Goal: Task Accomplishment & Management: Manage account settings

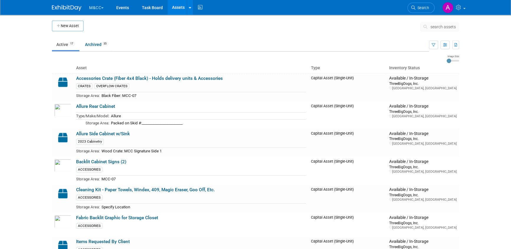
click at [98, 9] on button "M&CC" at bounding box center [99, 6] width 22 height 13
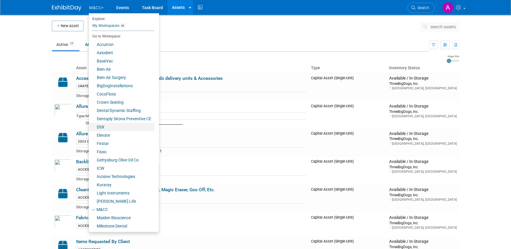
click at [104, 128] on link "DSX" at bounding box center [121, 127] width 65 height 8
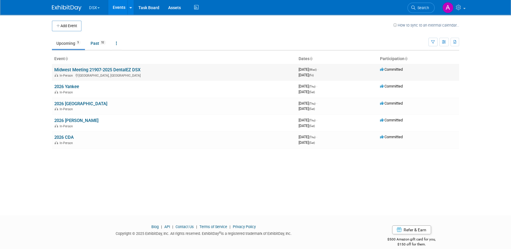
click at [112, 69] on link "Midwest Meeting 21907-2025 DentalEZ DSX" at bounding box center [97, 69] width 86 height 5
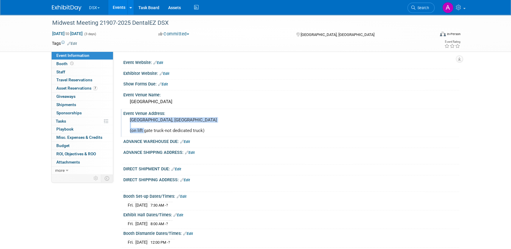
drag, startPoint x: 176, startPoint y: 124, endPoint x: 129, endPoint y: 121, distance: 47.6
click at [129, 121] on div "Margaritaville Lake Resort Lake Conroe, Houston (on lift gate truck-not dedicat…" at bounding box center [193, 125] width 131 height 19
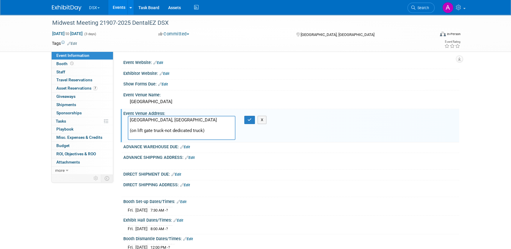
drag, startPoint x: 129, startPoint y: 119, endPoint x: 180, endPoint y: 125, distance: 50.6
click at [180, 125] on textarea "Margaritaville Lake Resort Lake Conroe, Houston (on lift gate truck-not dedicat…" at bounding box center [182, 128] width 108 height 24
click at [31, 195] on div "Midwest Meeting 21907-2025 DentalEZ DSX Oct 8, 2025 to Oct 10, 2025 (3 days) Oc…" at bounding box center [255, 204] width 511 height 378
click at [171, 9] on link "Assets" at bounding box center [175, 7] width 22 height 15
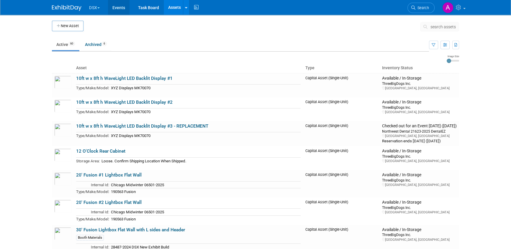
click at [112, 6] on link "Events" at bounding box center [119, 7] width 22 height 15
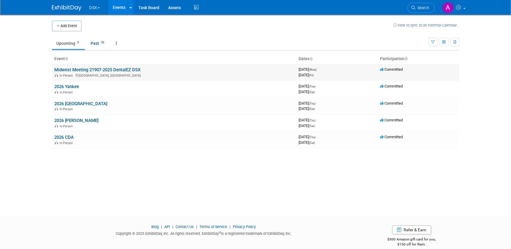
click at [80, 69] on link "Midwest Meeting 21907-2025 DentalEZ DSX" at bounding box center [97, 69] width 86 height 5
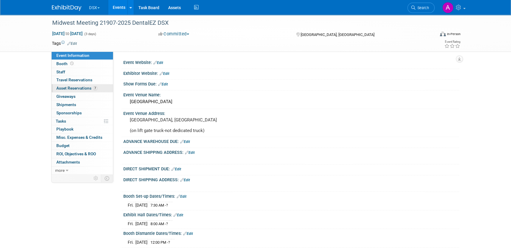
click at [80, 87] on span "Asset Reservations 7" at bounding box center [76, 88] width 41 height 5
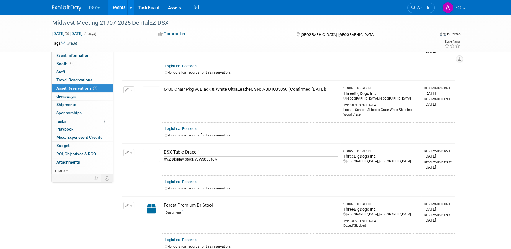
scroll to position [107, 0]
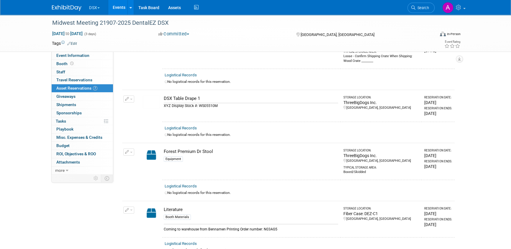
click at [130, 149] on button "button" at bounding box center [128, 152] width 11 height 7
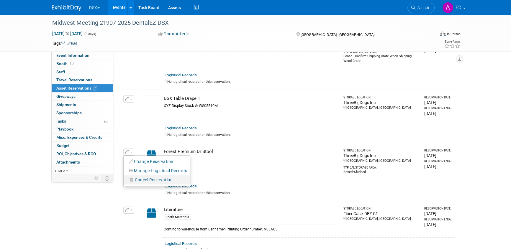
click at [139, 178] on span "Cancel Reservation" at bounding box center [154, 180] width 38 height 5
click at [196, 184] on link "Yes" at bounding box center [196, 184] width 17 height 9
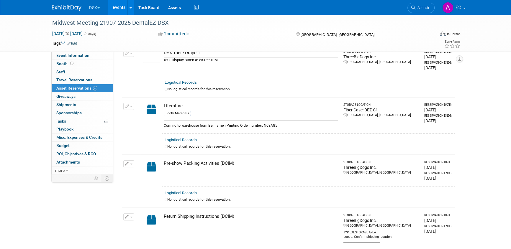
scroll to position [161, 0]
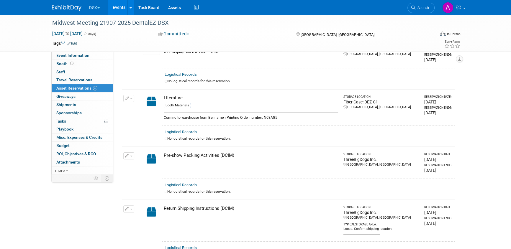
click at [152, 157] on img at bounding box center [151, 158] width 17 height 13
click at [173, 155] on div "Pre-show Packing Activities (DCIM)" at bounding box center [251, 155] width 174 height 6
click at [234, 155] on div "Pre-show Packing Activities (DCIM)" at bounding box center [251, 155] width 174 height 6
drag, startPoint x: 344, startPoint y: 157, endPoint x: 354, endPoint y: 157, distance: 9.5
click at [344, 157] on div "ThreeBigDogs Inc." at bounding box center [381, 160] width 76 height 6
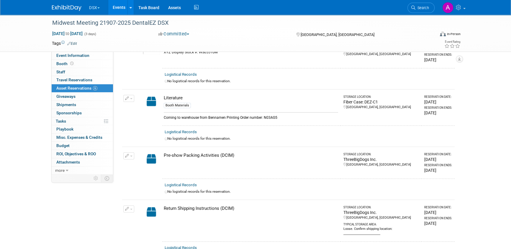
click at [428, 153] on div "Reservation Date:" at bounding box center [438, 154] width 28 height 4
click at [218, 153] on div "Pre-show Packing Activities (DCIM)" at bounding box center [251, 155] width 174 height 6
click at [152, 157] on img at bounding box center [151, 158] width 17 height 13
click at [190, 183] on link "Logistical Records" at bounding box center [181, 185] width 32 height 4
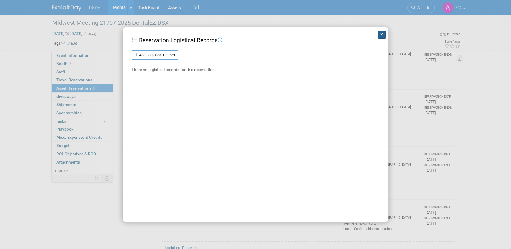
click at [378, 35] on button "X" at bounding box center [382, 35] width 8 height 8
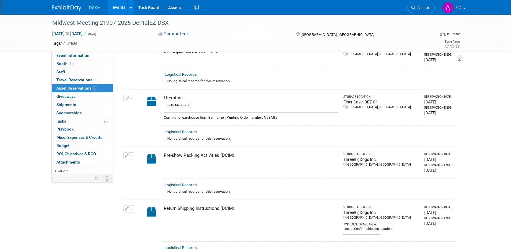
click at [126, 155] on icon "button" at bounding box center [127, 156] width 4 height 4
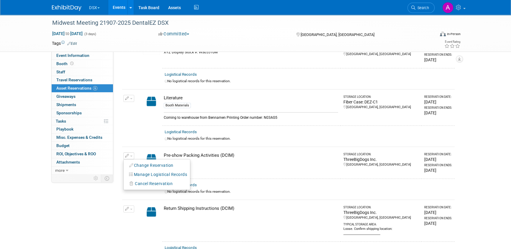
click at [139, 164] on button "Change Reservation" at bounding box center [151, 166] width 50 height 8
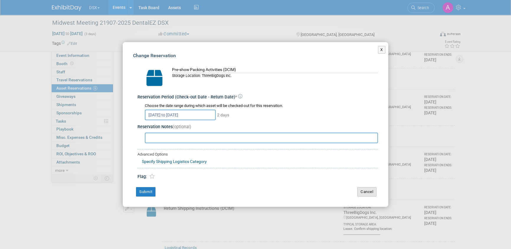
click at [370, 191] on button "Cancel" at bounding box center [366, 191] width 19 height 9
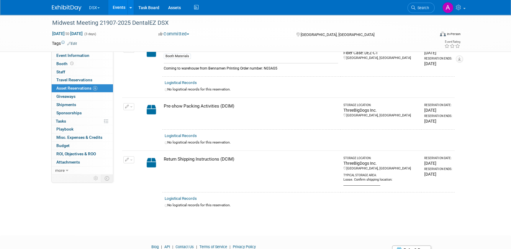
scroll to position [214, 0]
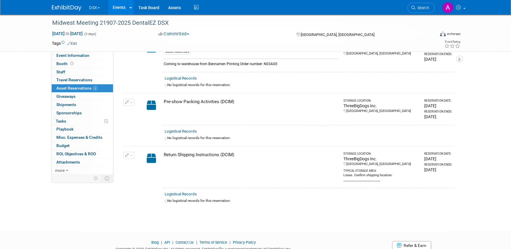
click at [131, 102] on span "button" at bounding box center [131, 102] width 2 height 1
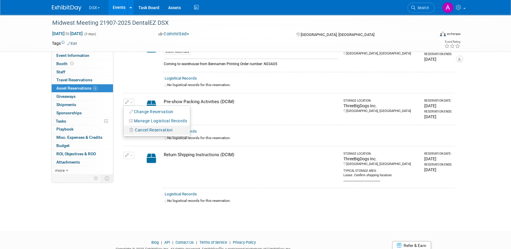
click at [141, 129] on span "Cancel Reservation" at bounding box center [154, 130] width 38 height 5
click at [201, 132] on link "Yes" at bounding box center [196, 134] width 17 height 9
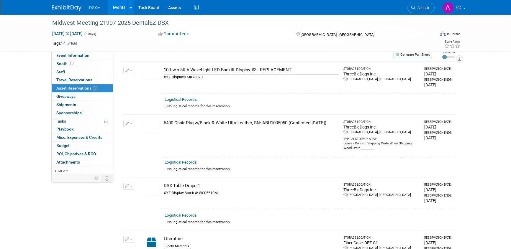
scroll to position [0, 0]
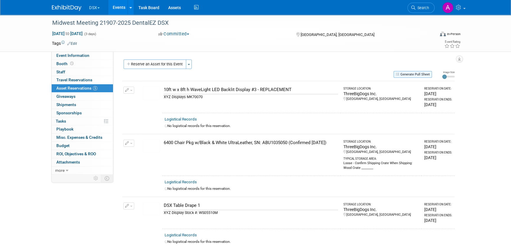
click at [408, 74] on button "Generate Pull Sheet" at bounding box center [412, 74] width 38 height 7
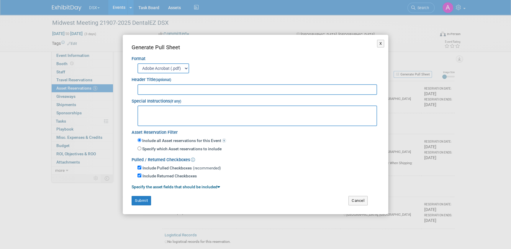
click at [155, 89] on input "text" at bounding box center [256, 89] width 239 height 11
type input "DentalEZ - Midwest Dental Meeting 2025"
click at [183, 108] on textarea at bounding box center [256, 116] width 239 height 21
type textarea "S"
paste textarea "Margaritaville Lake Resort Lake Conroe, Houston"
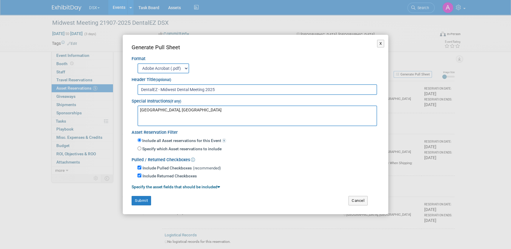
click at [140, 110] on textarea "Margaritaville Lake Resort Lake Conroe, Houston" at bounding box center [256, 116] width 239 height 21
click at [210, 111] on textarea "Location: Margaritaville Lake Resort Lake Conroe, Houston" at bounding box center [256, 116] width 239 height 21
click at [257, 109] on textarea "Location: Margaritaville Lake Resort, Lake Conroe, Houston" at bounding box center [256, 116] width 239 height 21
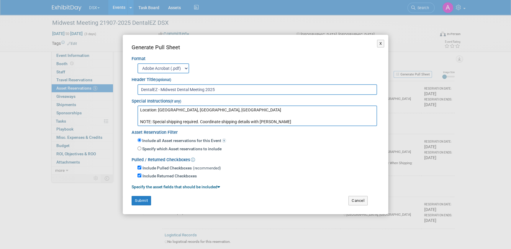
type textarea "Location: Margaritaville Lake Resort, Lake Conroe, Houston NOTE: Special shippi…"
click at [140, 199] on button "Submit" at bounding box center [141, 200] width 19 height 9
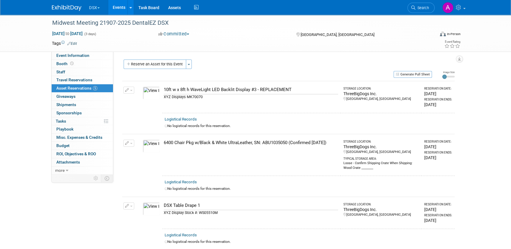
click at [130, 142] on button "button" at bounding box center [128, 143] width 11 height 7
click at [141, 153] on button "Change Reservation" at bounding box center [151, 153] width 50 height 8
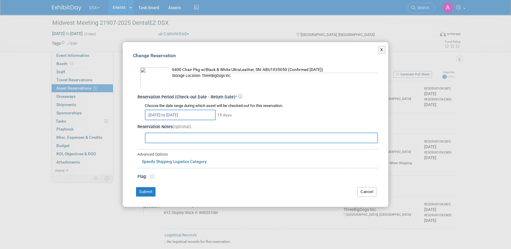
click at [370, 193] on button "Cancel" at bounding box center [366, 191] width 19 height 9
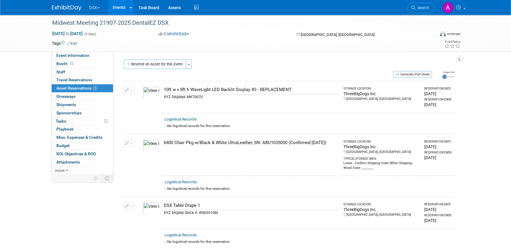
click at [130, 144] on button "button" at bounding box center [128, 143] width 11 height 7
click at [143, 171] on span "Cancel Reservation" at bounding box center [154, 171] width 38 height 5
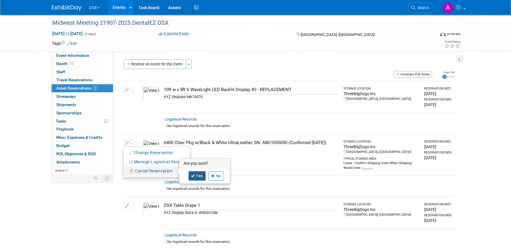
click at [195, 176] on link "Yes" at bounding box center [196, 175] width 17 height 9
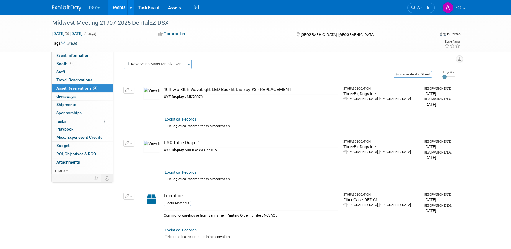
click at [130, 91] on span "button" at bounding box center [131, 90] width 2 height 1
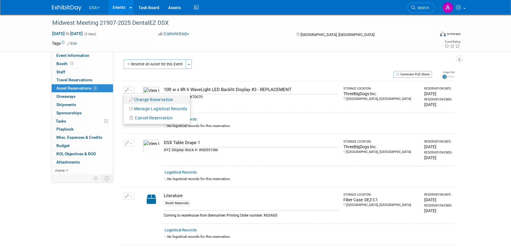
click at [142, 98] on button "Change Reservation" at bounding box center [151, 100] width 50 height 8
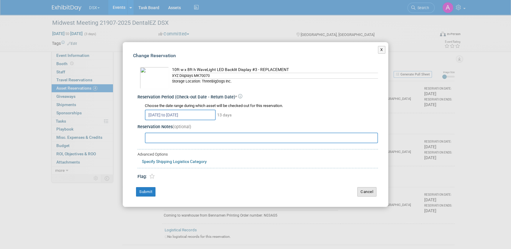
click at [365, 189] on button "Cancel" at bounding box center [366, 191] width 19 height 9
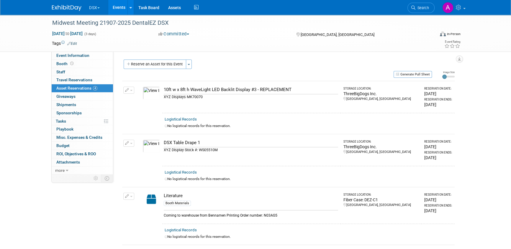
click at [131, 91] on button "button" at bounding box center [128, 90] width 11 height 7
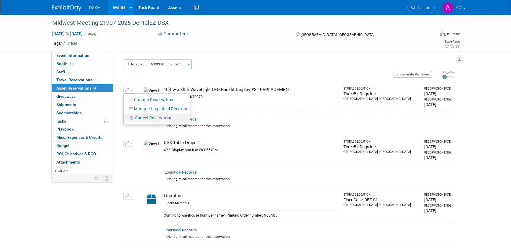
click at [140, 116] on span "Cancel Reservation" at bounding box center [154, 118] width 38 height 5
click at [201, 123] on link "Yes" at bounding box center [196, 122] width 17 height 9
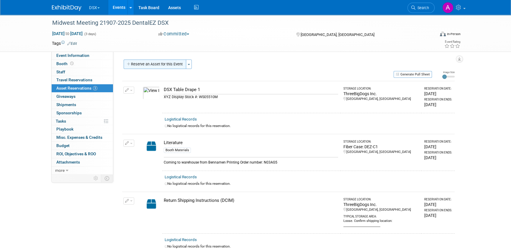
click at [158, 63] on button "Reserve an Asset for this Event" at bounding box center [155, 64] width 63 height 9
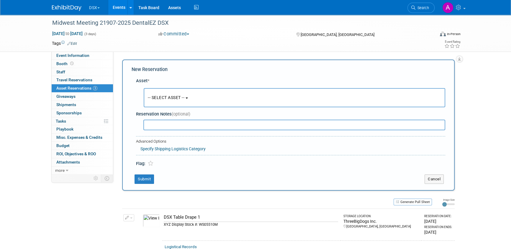
scroll to position [6, 0]
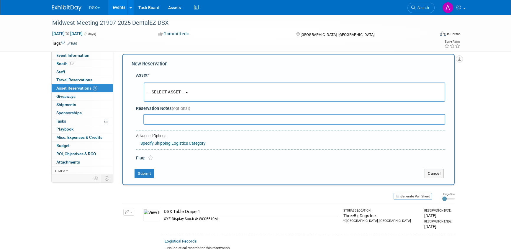
click at [172, 94] on span "-- SELECT ASSET --" at bounding box center [166, 92] width 37 height 5
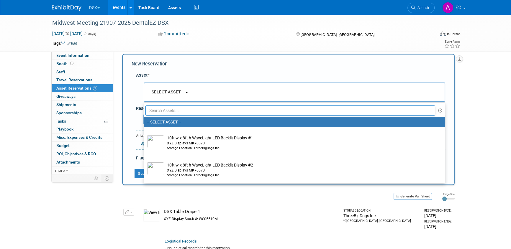
click at [172, 110] on input "text" at bounding box center [290, 111] width 290 height 10
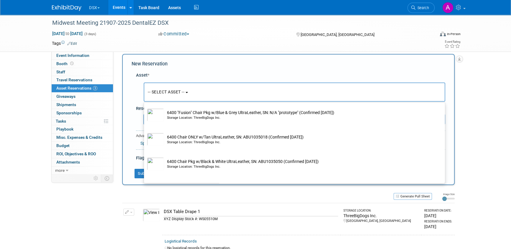
scroll to position [134, 0]
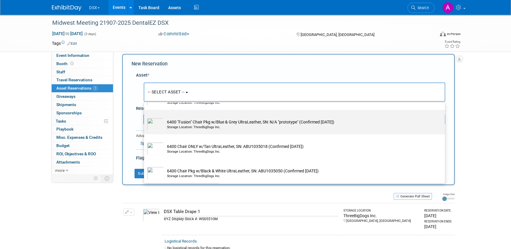
type input "chair"
click at [215, 121] on td "6400 "Fusion" Chair Pkg w/Blue & Grey UltraLeather, SN: N/A "prototype" (Confir…" at bounding box center [298, 124] width 269 height 13
click at [145, 117] on input "6400 "Fusion" Chair Pkg w/Blue & Grey UltraLeather, SN: N/A "prototype" (Confir…" at bounding box center [143, 115] width 4 height 4
select select "10718407"
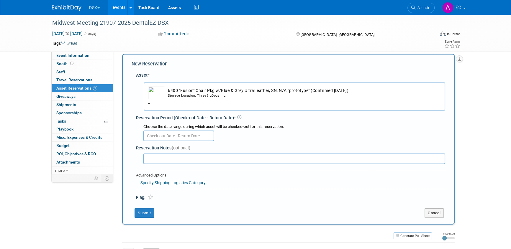
click at [197, 136] on input "text" at bounding box center [178, 136] width 71 height 11
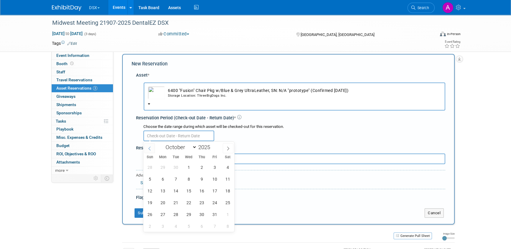
click at [150, 148] on icon at bounding box center [149, 149] width 4 height 4
select select "8"
click at [165, 202] on span "22" at bounding box center [162, 202] width 11 height 11
type input "Sep 22, 2025"
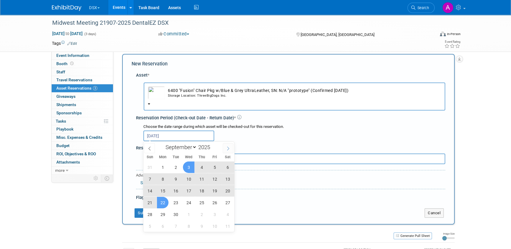
click at [229, 147] on icon at bounding box center [228, 149] width 4 height 4
select select "9"
click at [217, 190] on span "17" at bounding box center [214, 190] width 11 height 11
type input "Sep 22, 2025 to Oct 17, 2025"
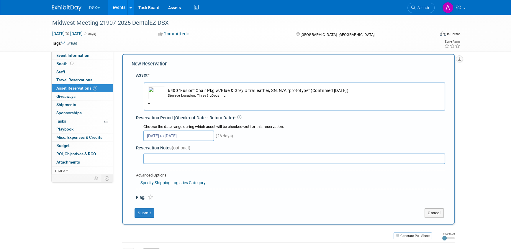
click at [172, 159] on input "text" at bounding box center [294, 159] width 302 height 11
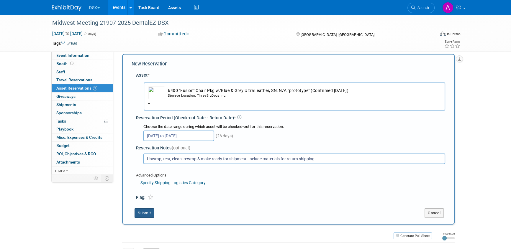
type input "Unwrap, test, clean, rewrap & make ready for shipment. Include materials for re…"
click at [143, 214] on button "Submit" at bounding box center [143, 212] width 19 height 9
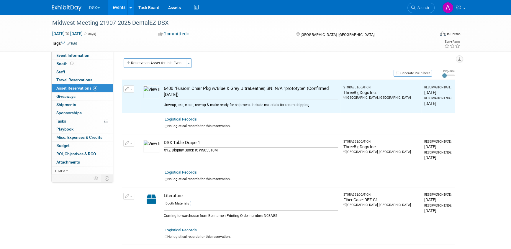
scroll to position [0, 0]
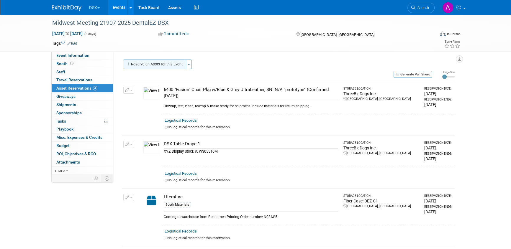
click at [178, 65] on button "Reserve an Asset for this Event" at bounding box center [155, 64] width 63 height 9
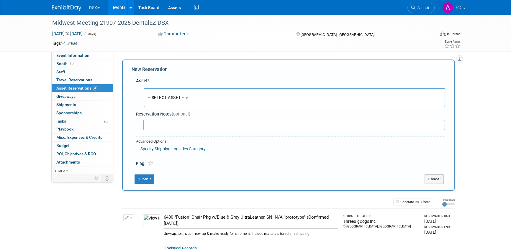
scroll to position [6, 0]
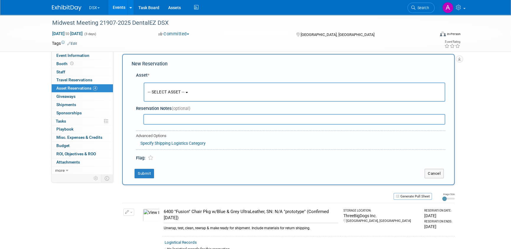
click at [172, 96] on button "-- SELECT ASSET --" at bounding box center [294, 92] width 301 height 19
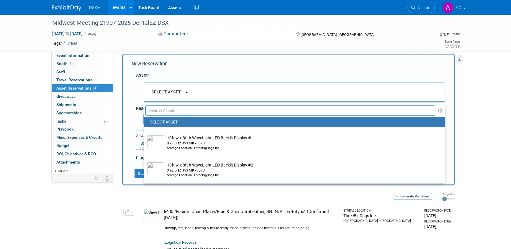
click at [174, 109] on input "text" at bounding box center [290, 111] width 290 height 10
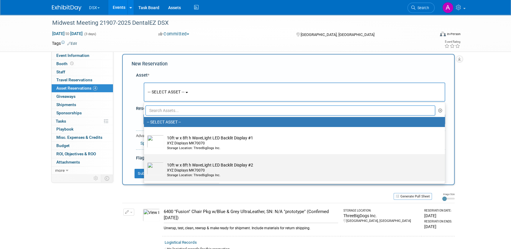
scroll to position [27, 0]
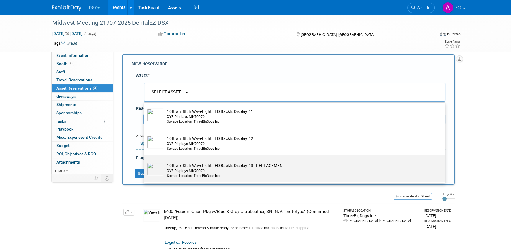
click at [198, 169] on div "XYZ Displays MK70070" at bounding box center [300, 171] width 266 height 5
click at [145, 162] on input "10ft w x 8ft h WaveLight LED Backlit Display #3 - REPLACEMENT XYZ Displays MK70…" at bounding box center [143, 160] width 4 height 4
select select "10718396"
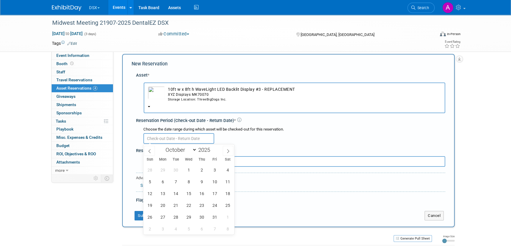
click at [194, 137] on input "text" at bounding box center [178, 138] width 71 height 11
click at [149, 147] on span at bounding box center [149, 151] width 11 height 10
select select "8"
click at [163, 204] on span "22" at bounding box center [162, 205] width 11 height 11
type input "Sep 22, 2025"
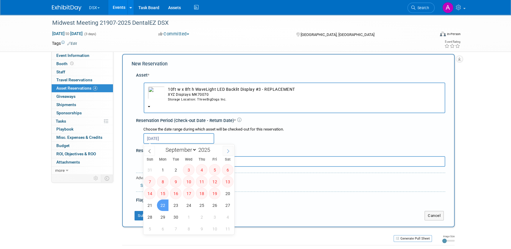
click at [227, 151] on icon at bounding box center [228, 151] width 4 height 4
select select "9"
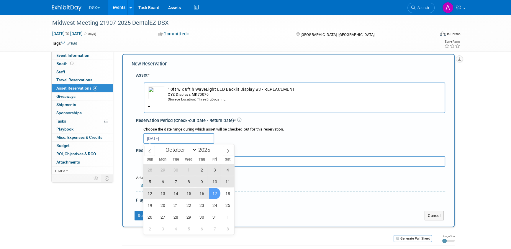
click at [214, 191] on span "17" at bounding box center [214, 193] width 11 height 11
type input "Sep 22, 2025 to Oct 17, 2025"
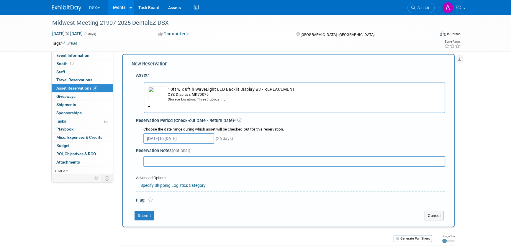
click at [166, 162] on input "text" at bounding box center [294, 161] width 302 height 11
type input "This wall is returning from Northwest (DentalEZ/Sinclair) meeting."
click at [149, 214] on button "Submit" at bounding box center [143, 215] width 19 height 9
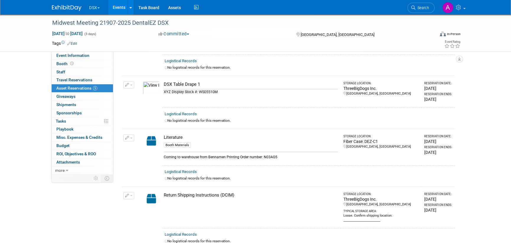
scroll to position [0, 0]
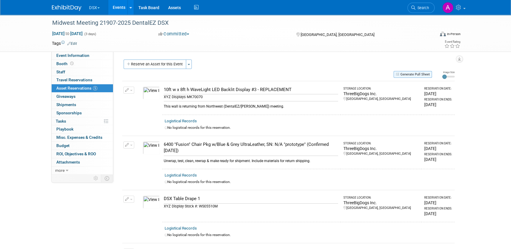
click at [418, 73] on button "Generate Pull Sheet" at bounding box center [412, 74] width 38 height 7
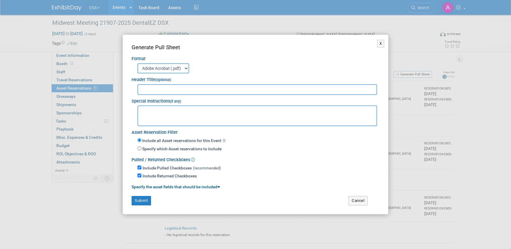
click at [169, 110] on textarea at bounding box center [256, 116] width 239 height 21
paste textarea "Margaritaville Lake Resort Lake Conroe, Houston"
click at [195, 109] on textarea "Margaritaville Lake Resort Lake Conroe, Houston" at bounding box center [256, 116] width 239 height 21
click at [233, 109] on textarea "Margaritaville Lake Resort,Lake Conroe, Houston" at bounding box center [256, 116] width 239 height 21
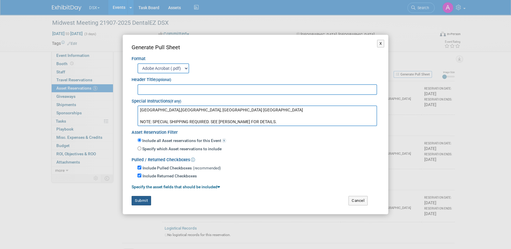
type textarea "Margaritaville Lake Resort,Lake Conroe, Houston TX NOTE: SPECIAL SHIPPING REQUI…"
click at [143, 203] on button "Submit" at bounding box center [141, 200] width 19 height 9
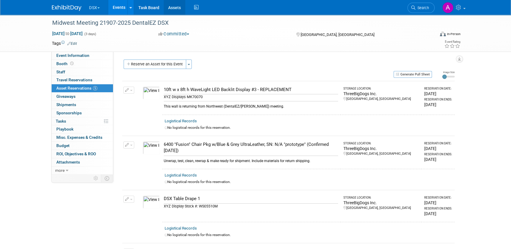
click at [174, 9] on link "Assets" at bounding box center [175, 7] width 22 height 15
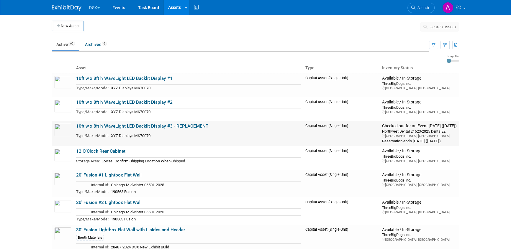
click at [185, 125] on link "10ft w x 8ft h WaveLight LED Backlit Display #3 - REPLACEMENT" at bounding box center [142, 126] width 132 height 5
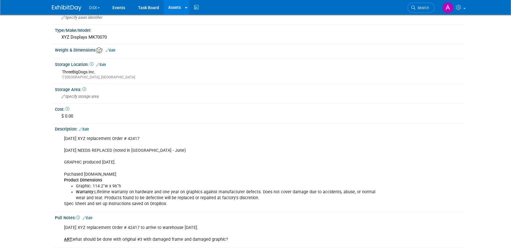
scroll to position [134, 0]
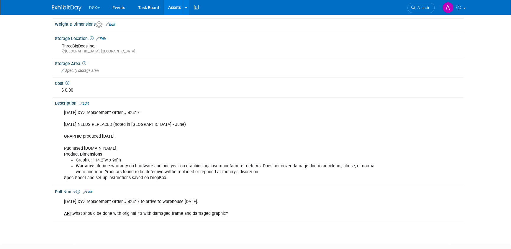
click at [195, 211] on div "[DATE] XYZ replacement Order # 42417 to arrive to warehouse [DATE]. ART, what s…" at bounding box center [223, 208] width 326 height 24
click at [224, 211] on div "[DATE] XYZ replacement Order # 42417 to arrive to warehouse [DATE]. ART, what s…" at bounding box center [223, 208] width 326 height 24
click at [227, 211] on div "[DATE] XYZ replacement Order # 42417 to arrive to warehouse [DATE]. ART, what s…" at bounding box center [223, 208] width 326 height 24
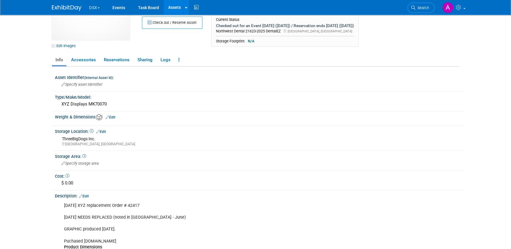
scroll to position [0, 0]
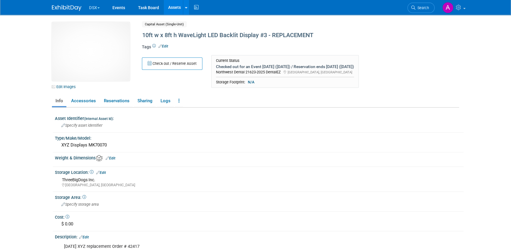
click at [167, 45] on link "Edit" at bounding box center [163, 46] width 10 height 4
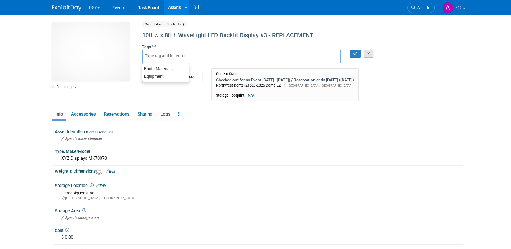
click at [368, 54] on button "X" at bounding box center [368, 54] width 9 height 8
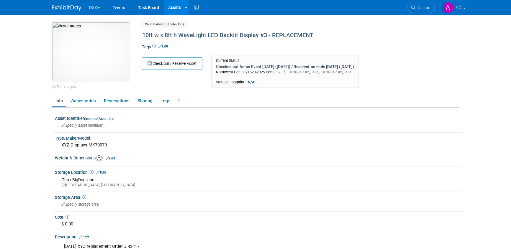
click at [166, 46] on link "Edit" at bounding box center [163, 46] width 10 height 4
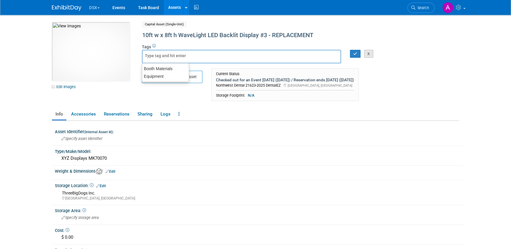
click at [367, 55] on button "X" at bounding box center [368, 54] width 9 height 8
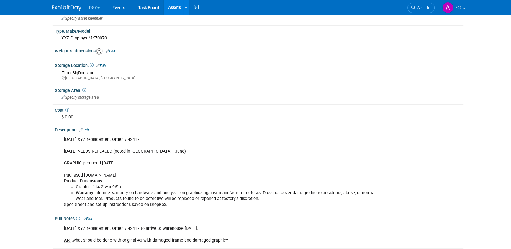
scroll to position [134, 0]
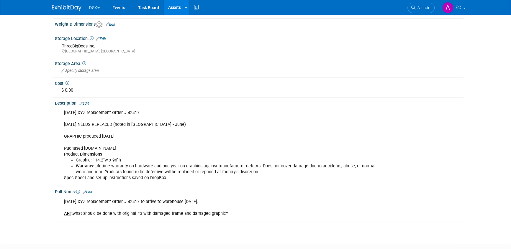
click at [89, 191] on link "Edit" at bounding box center [88, 192] width 10 height 4
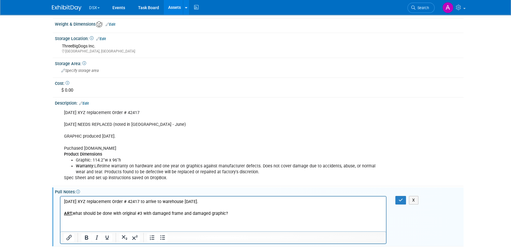
scroll to position [0, 0]
drag, startPoint x: 230, startPoint y: 213, endPoint x: 61, endPoint y: 208, distance: 169.6
click at [61, 208] on html "June 2025 XYZ replacement Order # 42417 to arrive to warehouse July 7, 2025. AR…" at bounding box center [222, 206] width 325 height 20
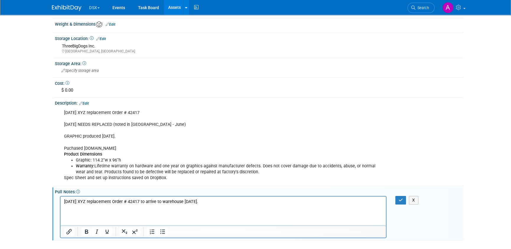
drag, startPoint x: 220, startPoint y: 203, endPoint x: 116, endPoint y: 398, distance: 221.5
click at [60, 203] on html "June 2025 XYZ replacement Order # 42417 to arrive to warehouse July 7, 2025." at bounding box center [222, 203] width 325 height 14
click at [398, 198] on icon "button" at bounding box center [400, 200] width 4 height 4
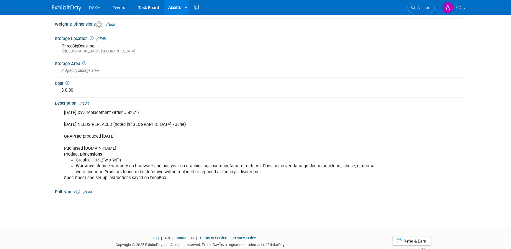
click at [100, 119] on div "June 2025 XYZ replacement Order # 42417 June 2025 NEEDS REPLACED (noted in Las …" at bounding box center [223, 145] width 326 height 77
click at [87, 101] on link "Edit" at bounding box center [84, 103] width 10 height 4
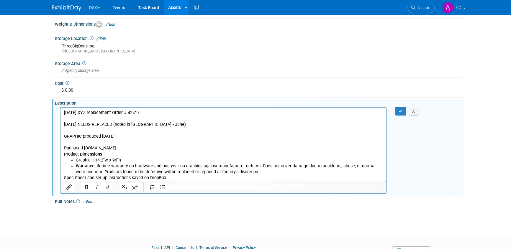
click at [92, 123] on p "June 2025 XYZ replacement Order # 42417 June 2025 NEEDS REPLACED (noted in Las …" at bounding box center [223, 133] width 318 height 47
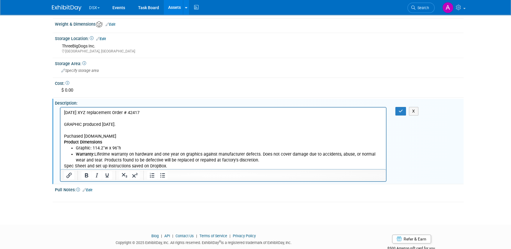
click at [86, 124] on p "June 2025 XYZ replacement Order # 42417 GRAPHIC produced April 2024. Puchased X…" at bounding box center [223, 127] width 318 height 35
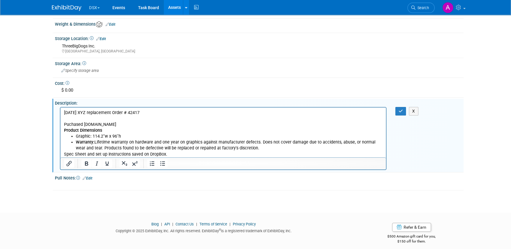
click at [86, 119] on p "June 2025 XYZ replacement Order # 42417 Puchased XYZDisplays.com Product Dimens…" at bounding box center [223, 122] width 318 height 24
click at [399, 110] on icon "button" at bounding box center [400, 111] width 4 height 4
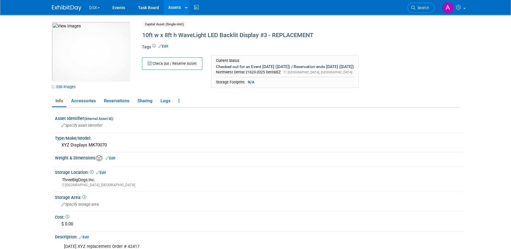
click at [90, 5] on button "DSX" at bounding box center [97, 6] width 19 height 13
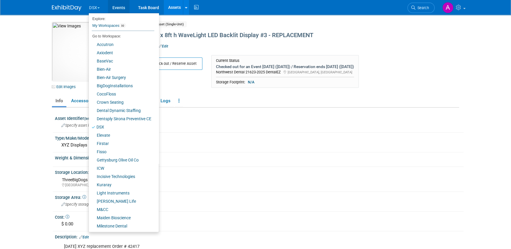
click at [118, 6] on link "Events" at bounding box center [119, 7] width 22 height 15
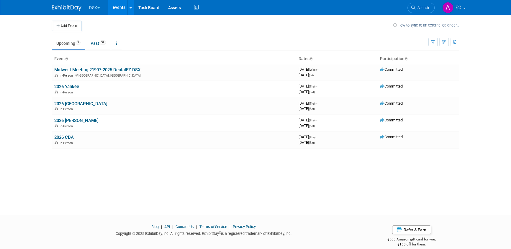
click at [75, 160] on div "Add Event How to sync to an external calendar... New Event Duplicate Event Warn…" at bounding box center [255, 110] width 416 height 190
